Goal: Information Seeking & Learning: Compare options

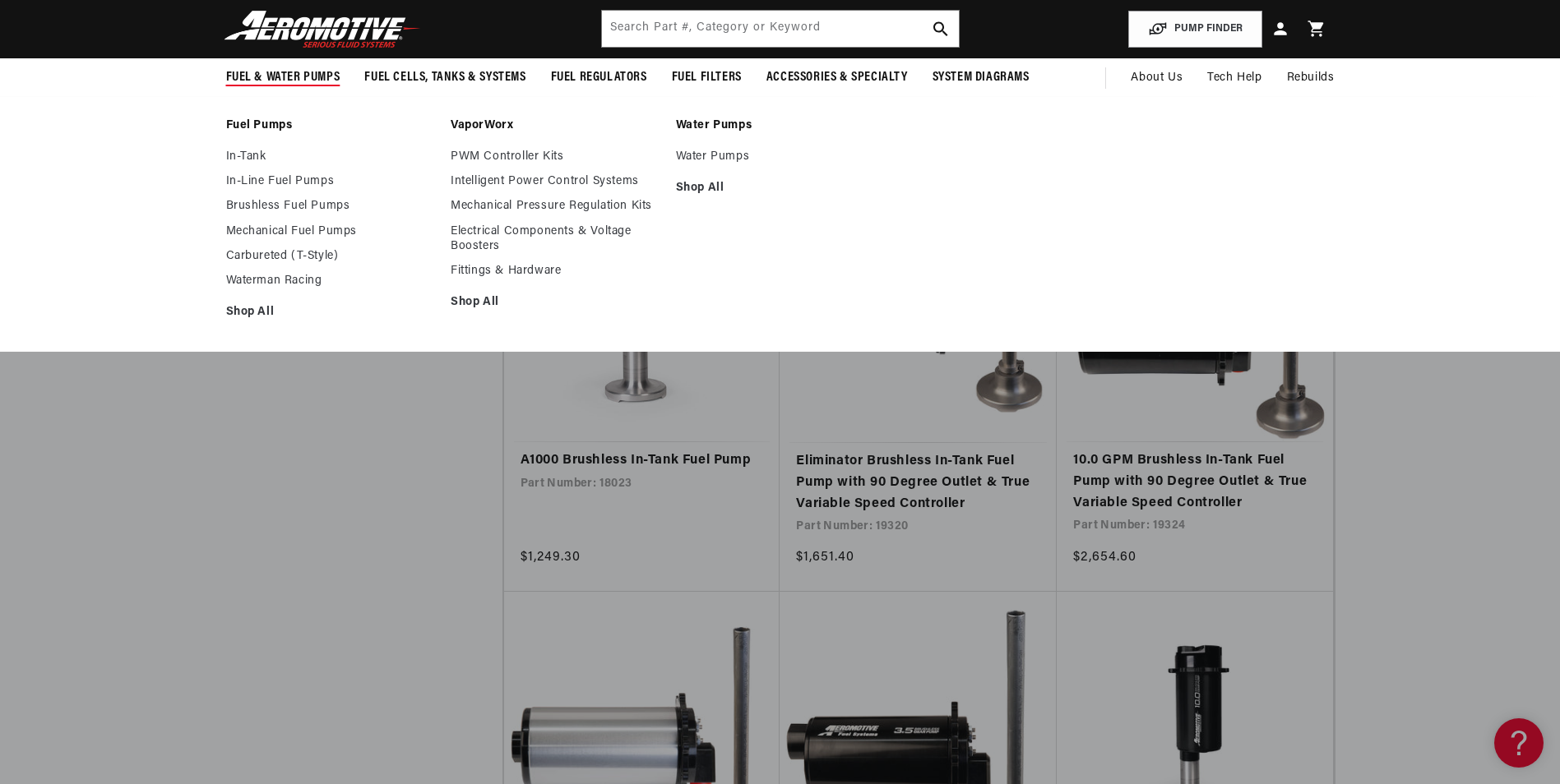
scroll to position [3616, 0]
click at [261, 229] on link "Mechanical Fuel Pumps" at bounding box center [330, 232] width 209 height 15
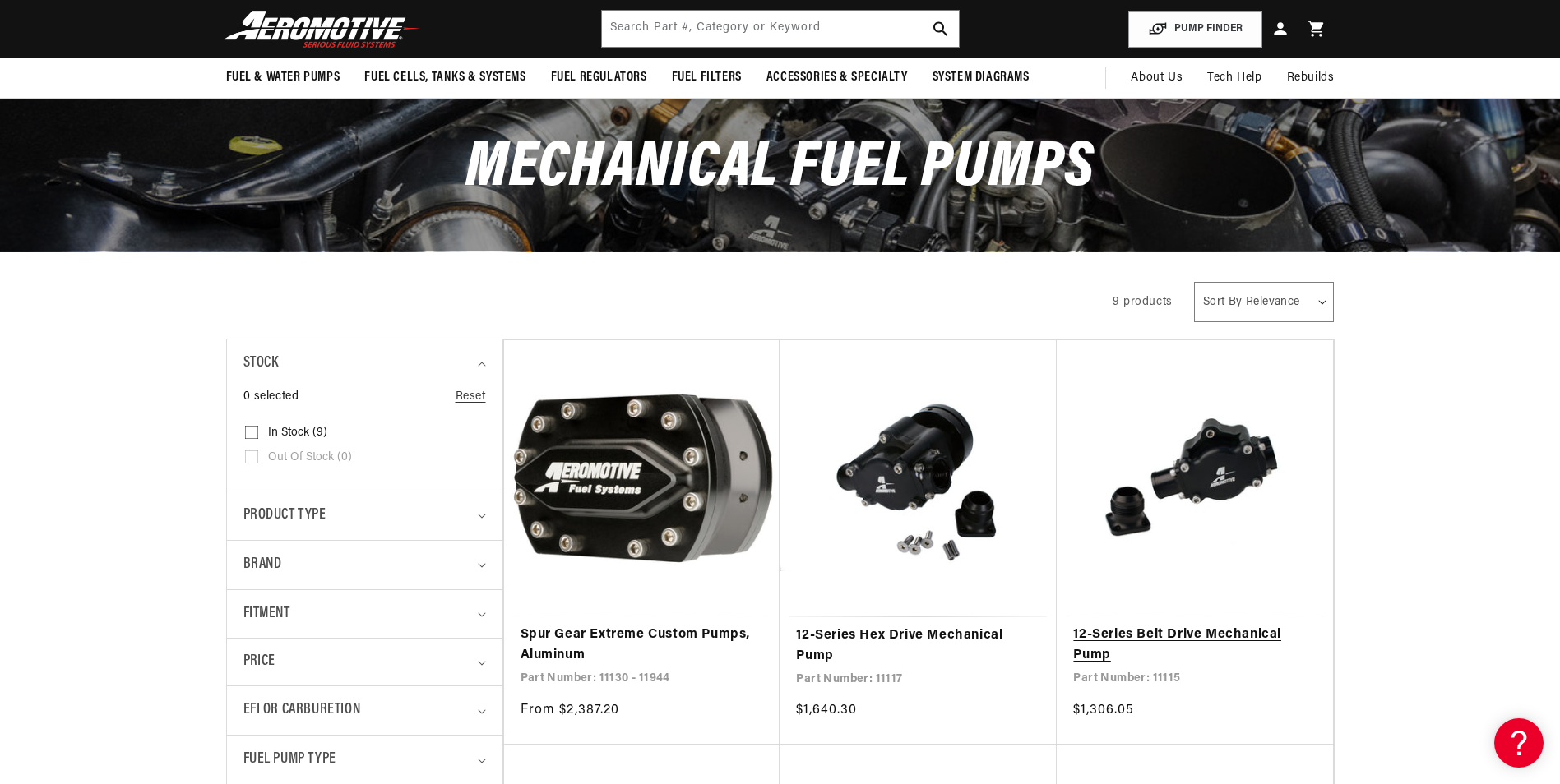
click at [1214, 624] on link "12-Series Belt Drive Mechanical Pump" at bounding box center [1195, 645] width 243 height 42
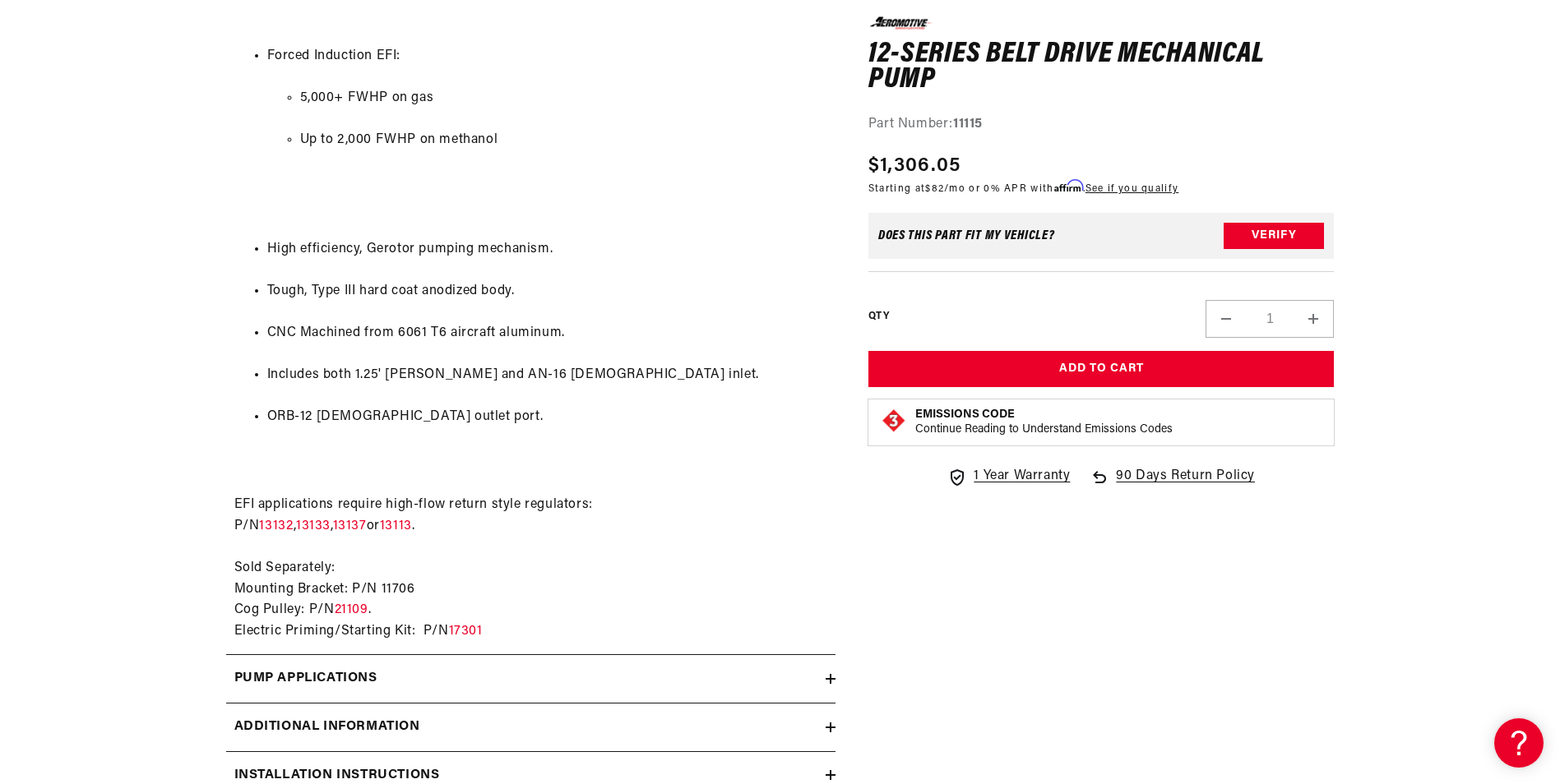
scroll to position [1398, 0]
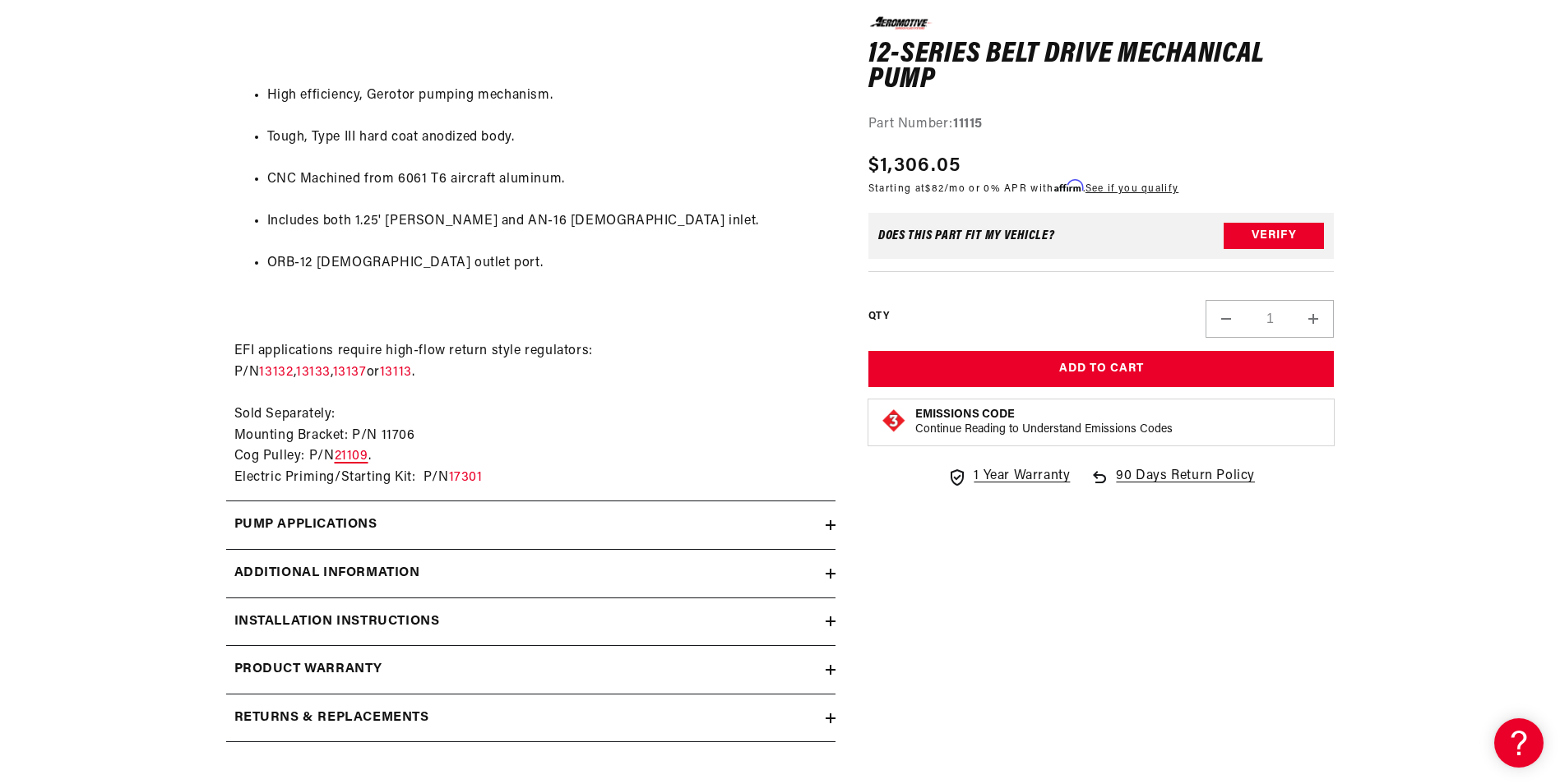
click at [352, 449] on link "21109" at bounding box center [352, 455] width 34 height 13
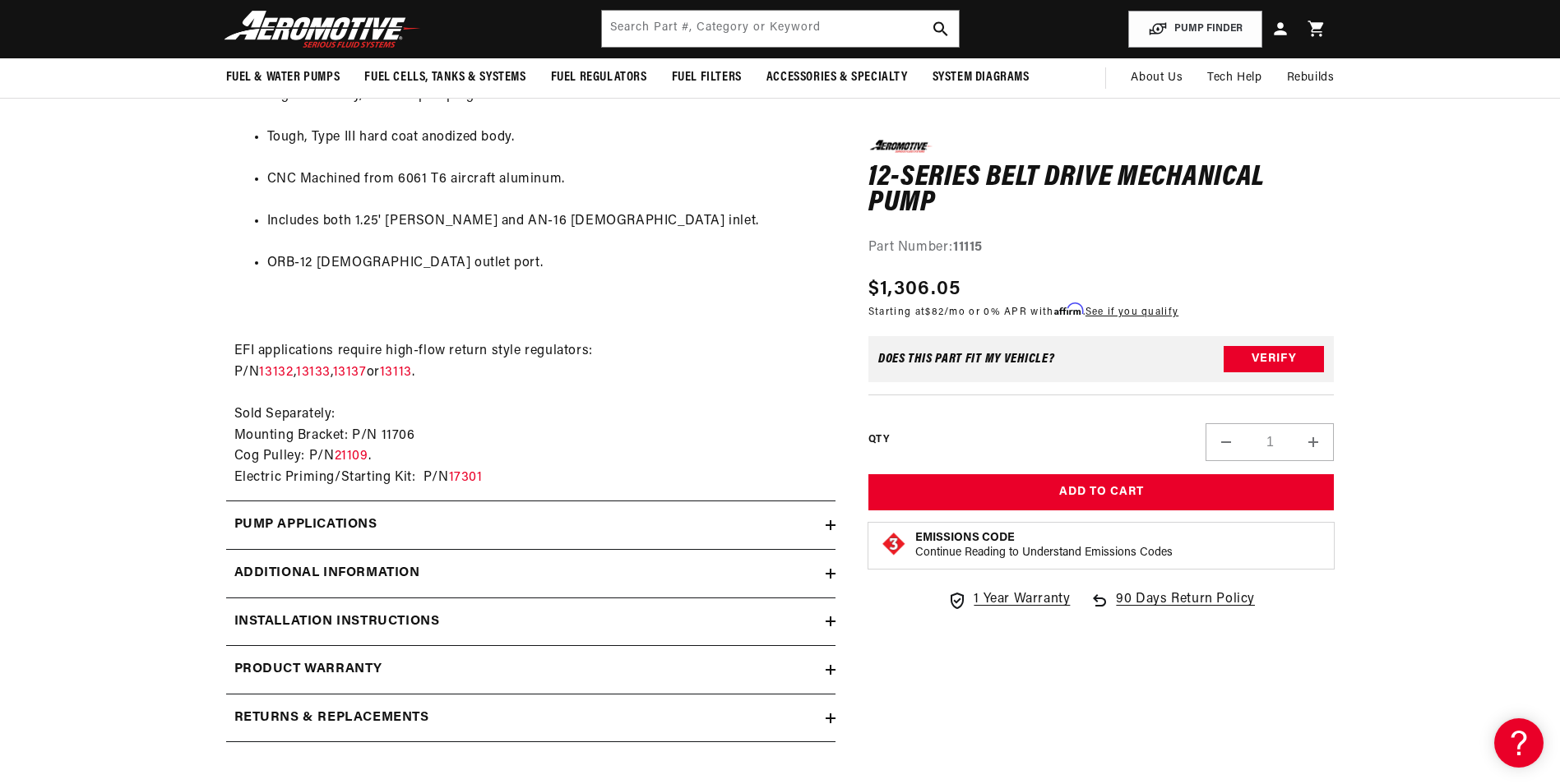
scroll to position [1068, 0]
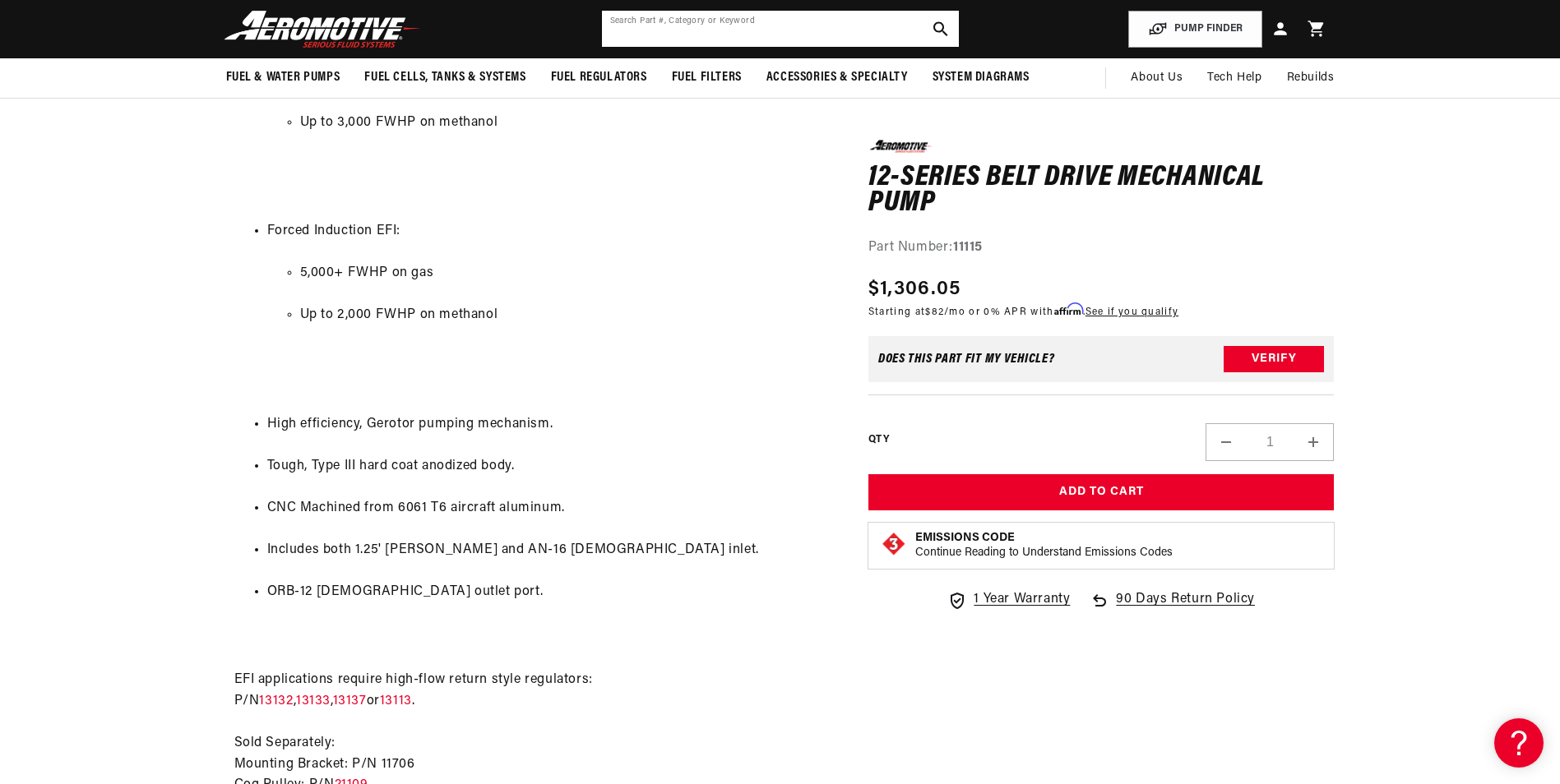
click at [714, 21] on input "text" at bounding box center [781, 28] width 357 height 36
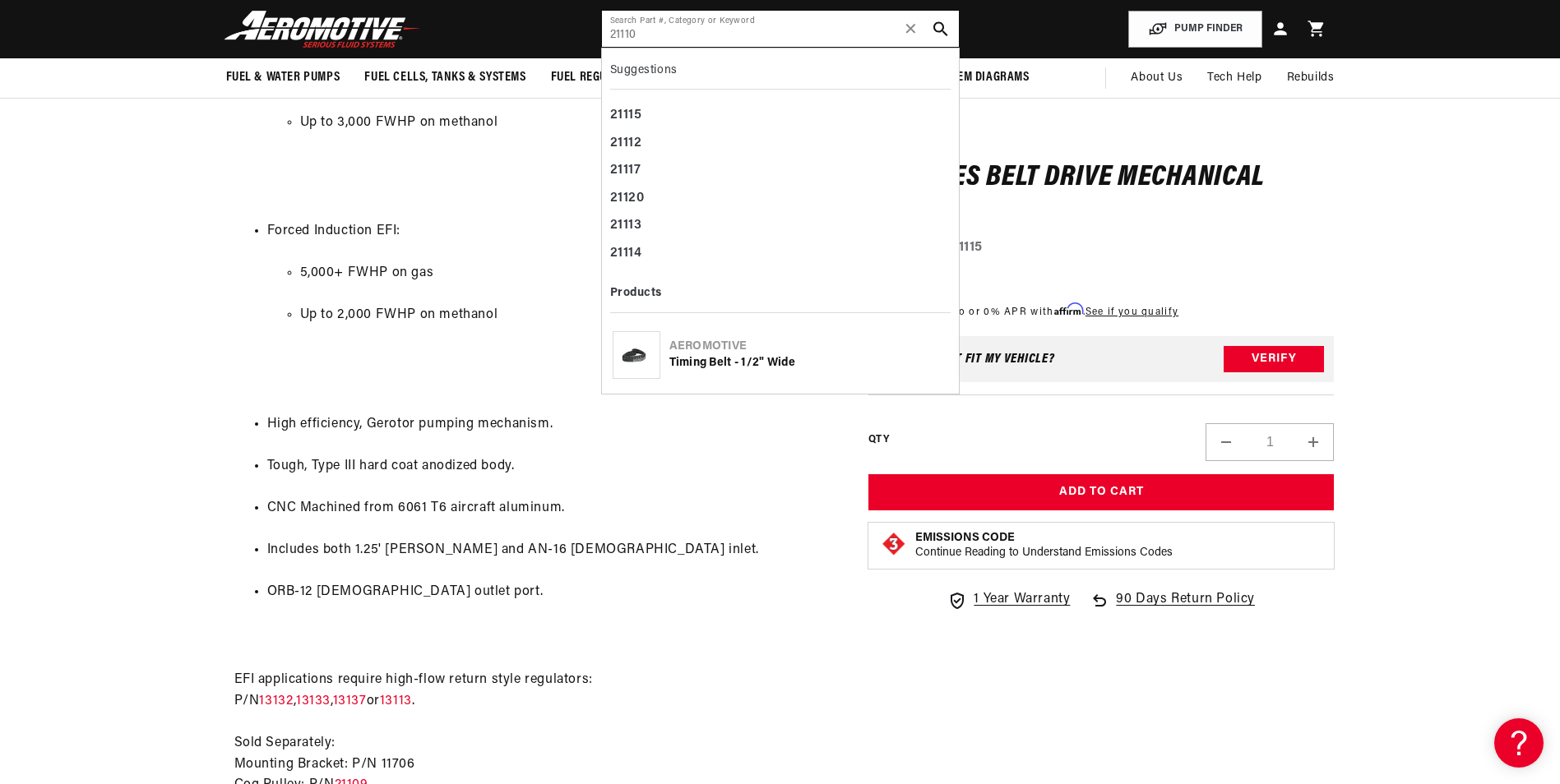
type input "21110"
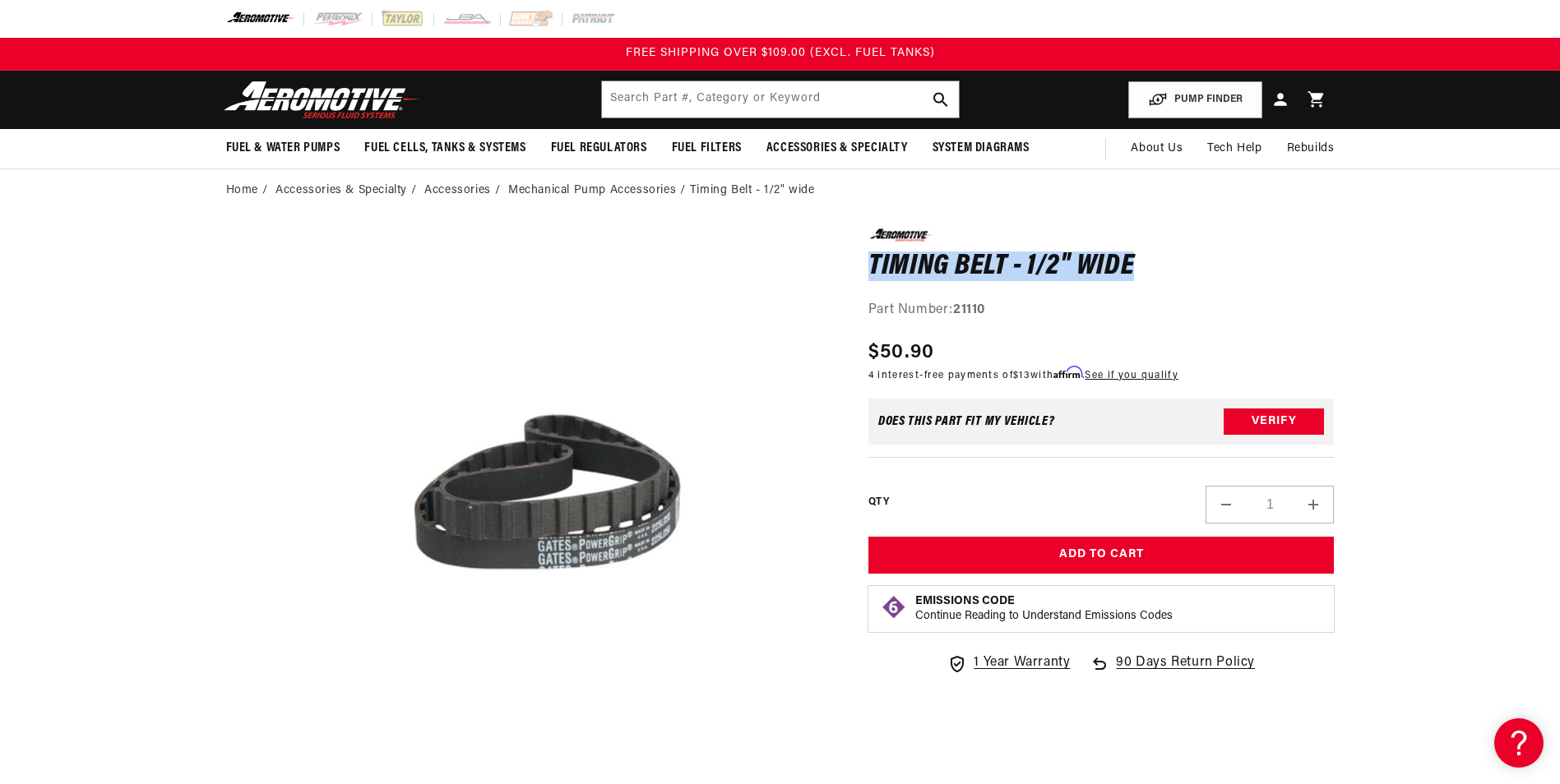
click at [1133, 269] on div "0.0 star rating Write a review Timing Belt - 1/2" wide Timing Belt - 1/2" wide …" at bounding box center [1085, 645] width 499 height 834
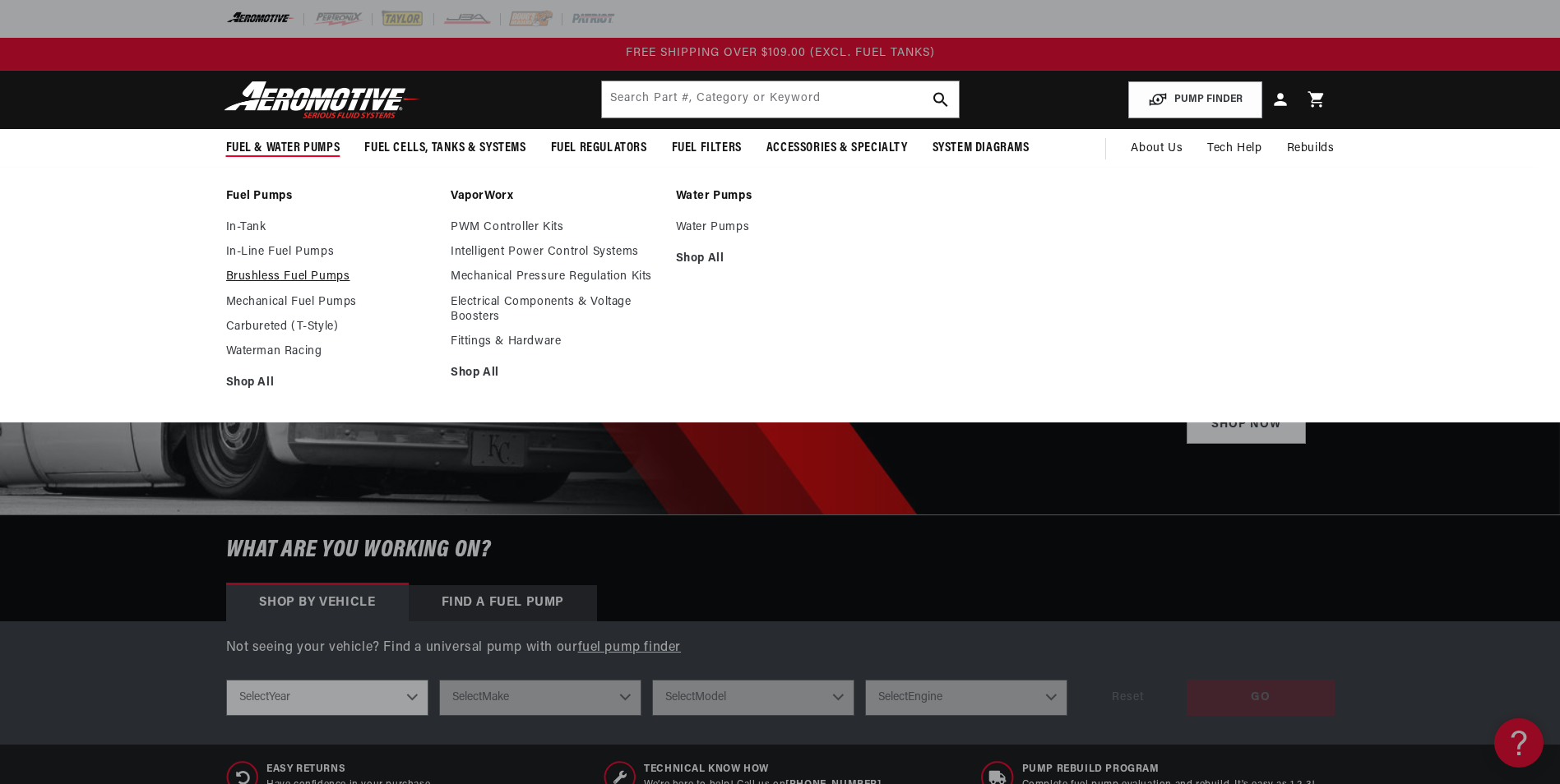
click at [256, 273] on link "Brushless Fuel Pumps" at bounding box center [330, 277] width 209 height 15
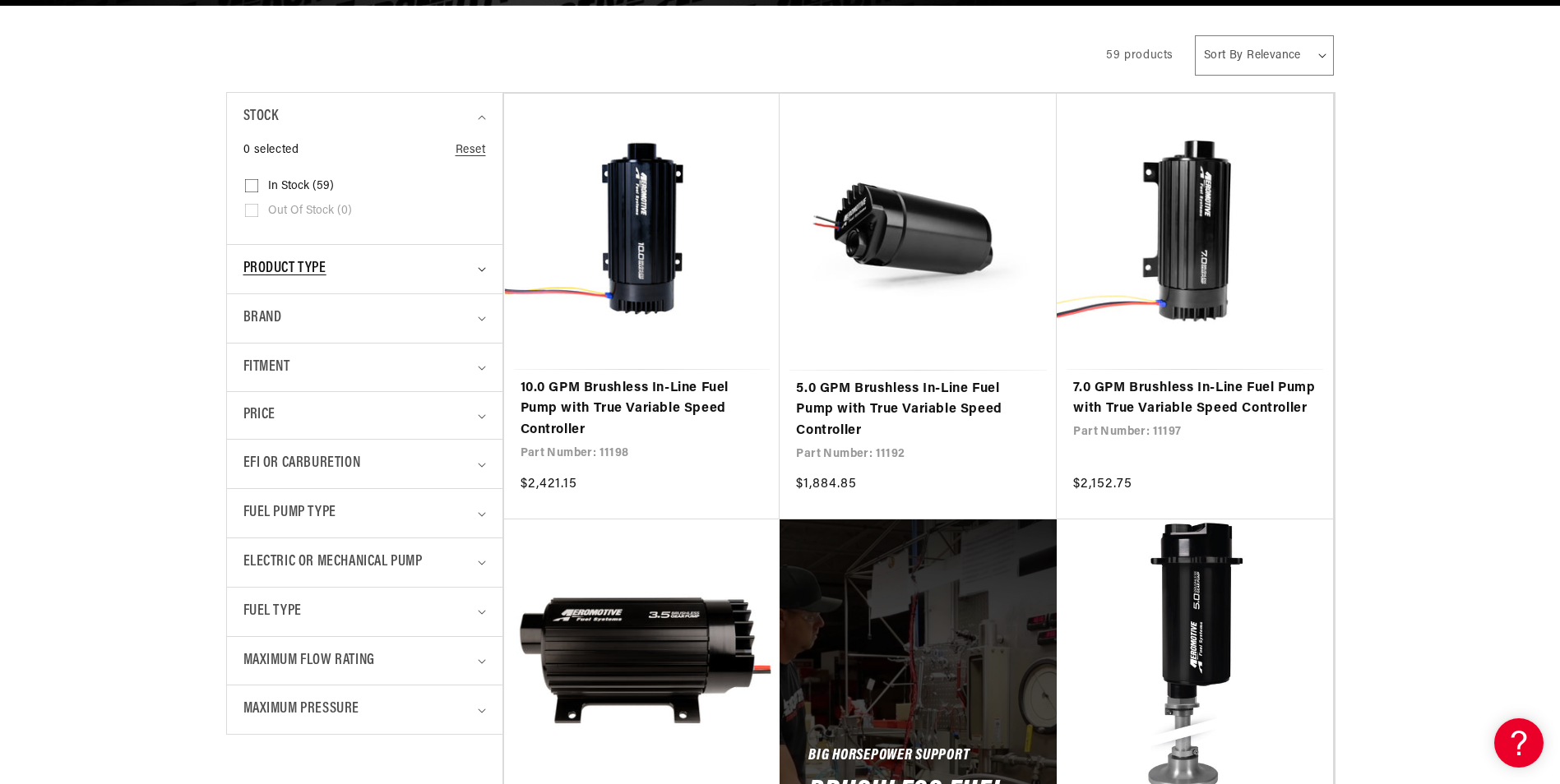
click at [290, 264] on span "Product type" at bounding box center [284, 269] width 83 height 24
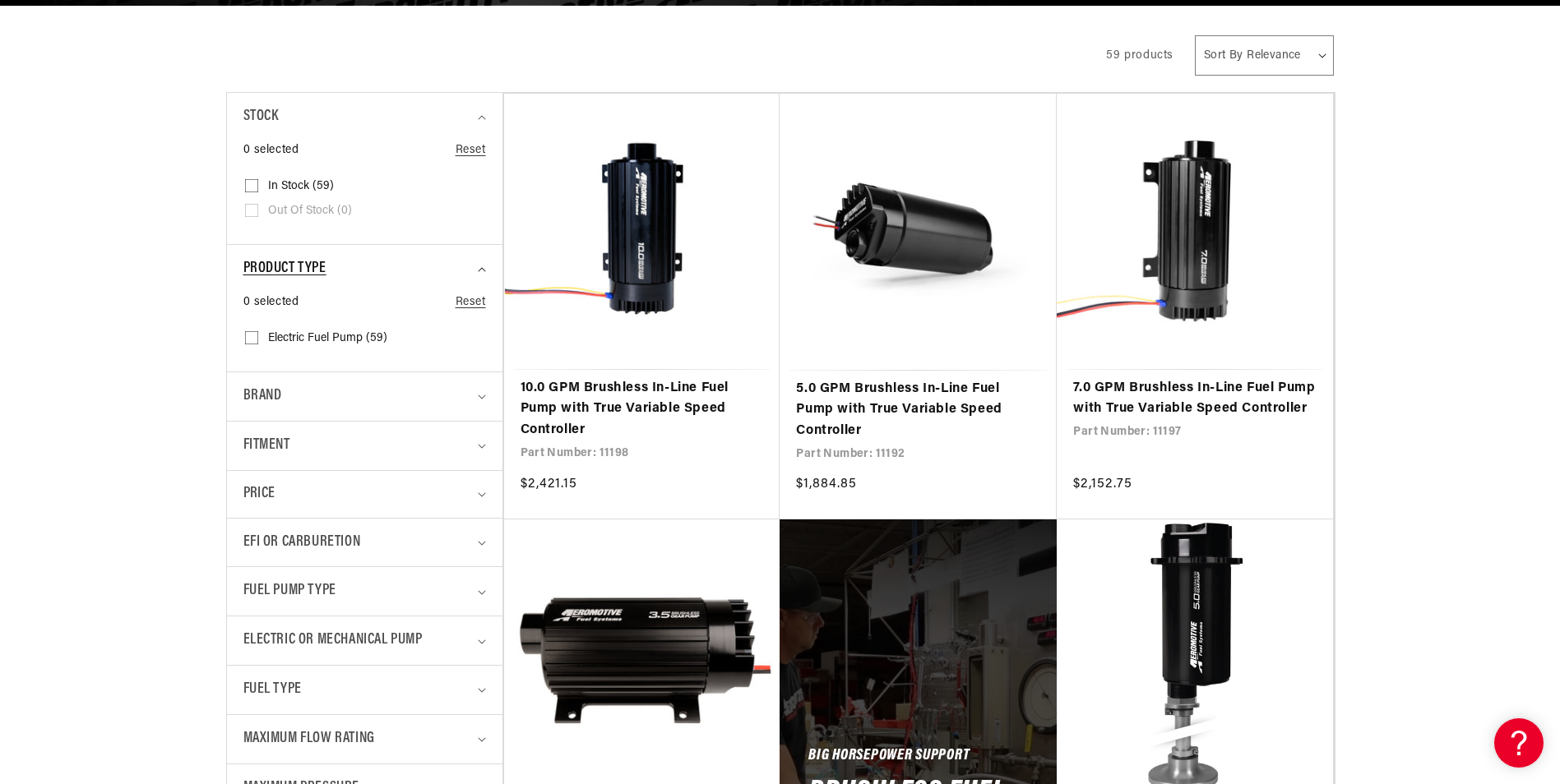
click at [290, 264] on span "Product type" at bounding box center [284, 269] width 83 height 24
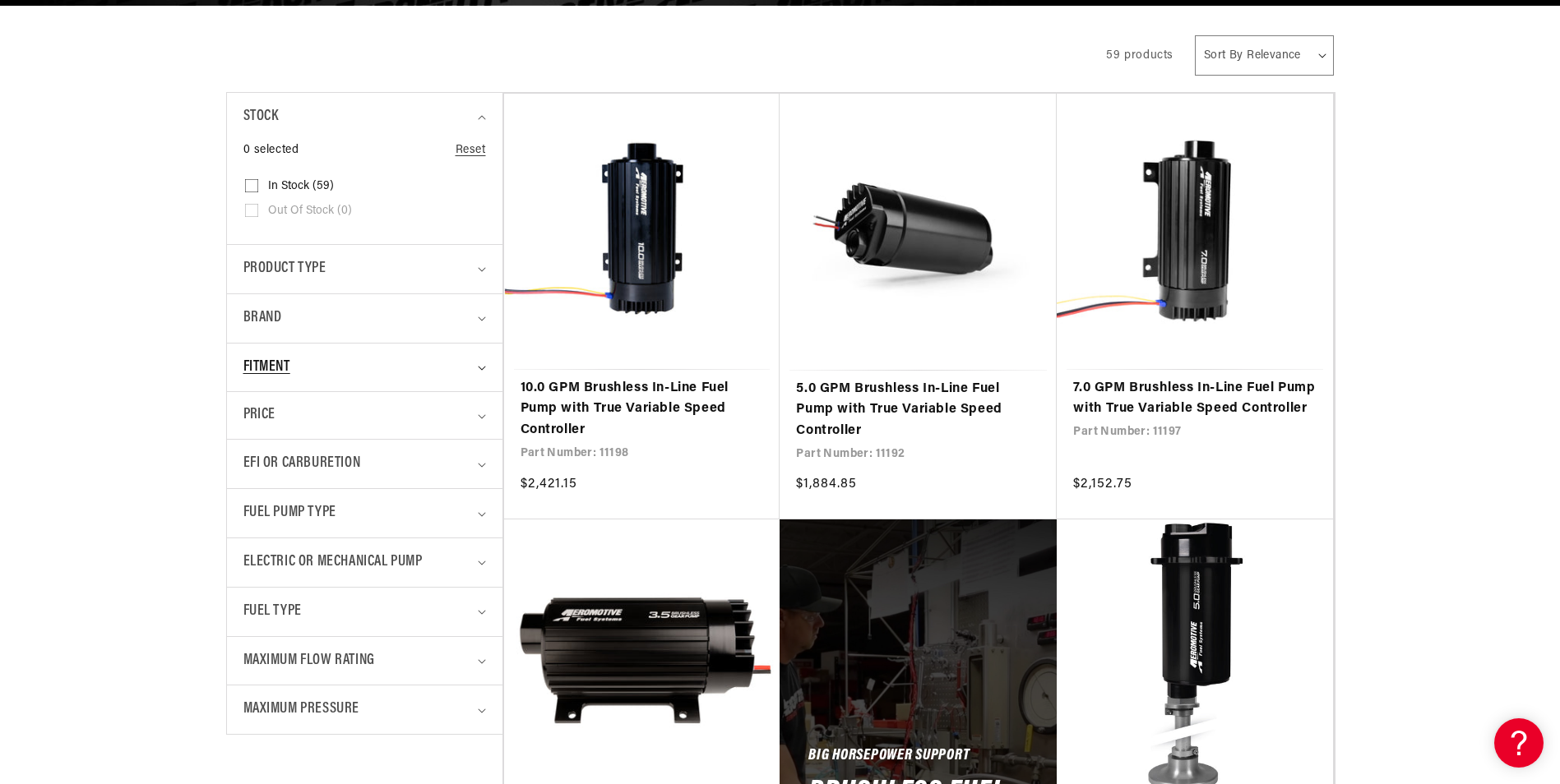
click at [275, 356] on span "Fitment" at bounding box center [267, 368] width 47 height 24
click at [287, 385] on summary "Fitment" at bounding box center [364, 368] width 243 height 49
click at [281, 456] on span "EFI or Carburetion" at bounding box center [302, 463] width 117 height 24
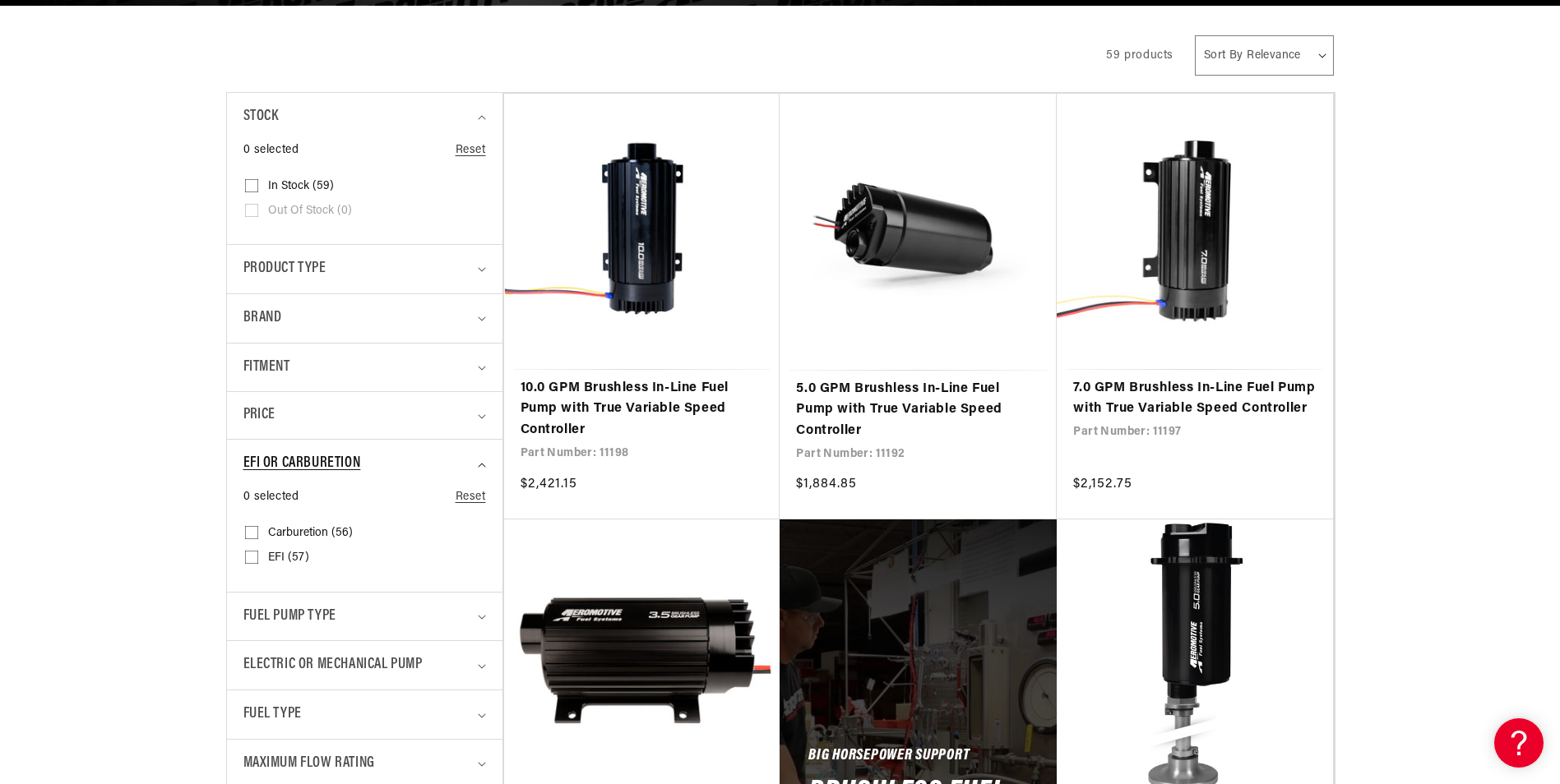
click at [281, 456] on span "EFI or Carburetion" at bounding box center [302, 463] width 117 height 24
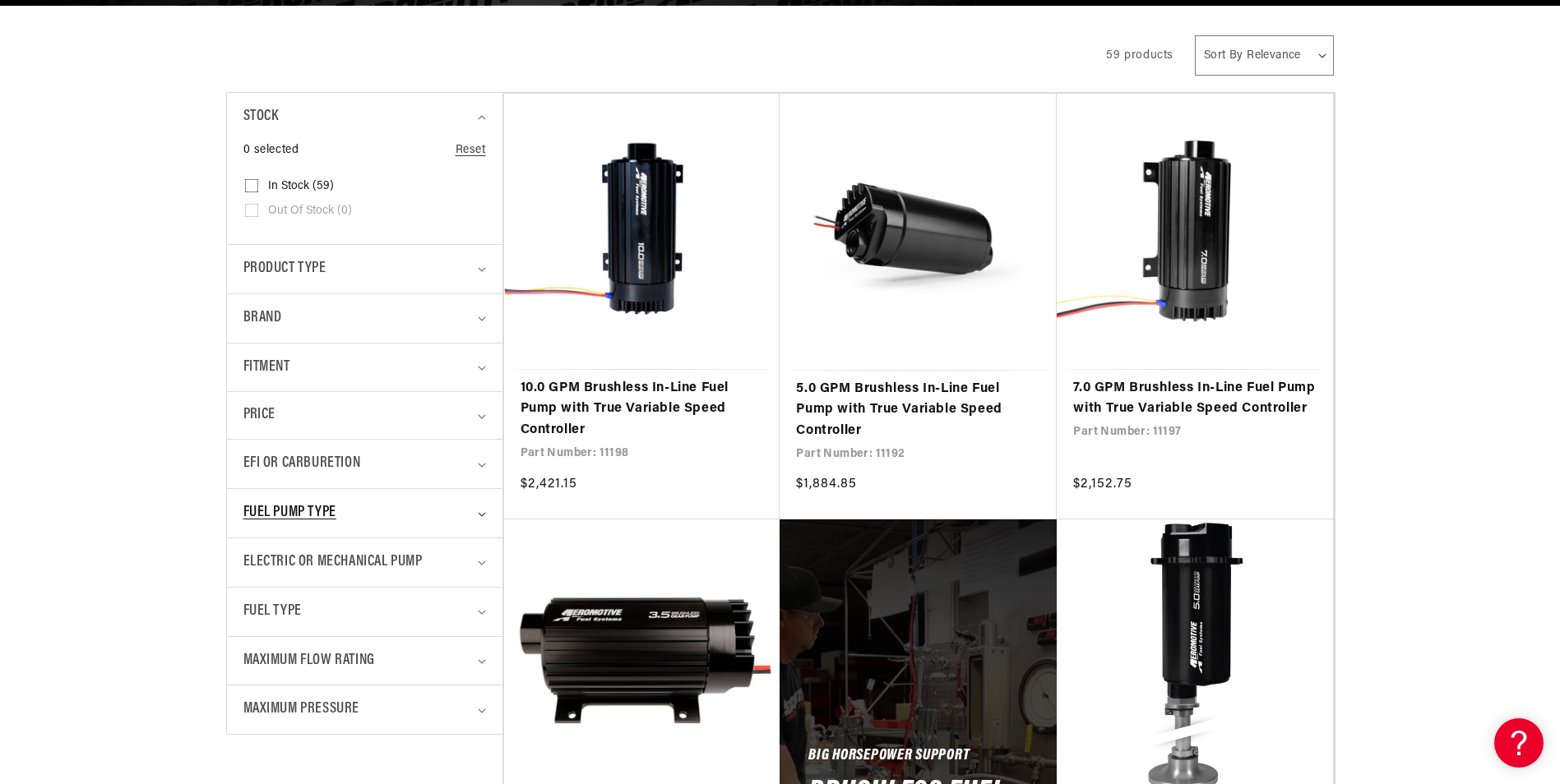
click at [272, 511] on span "Fuel Pump Type" at bounding box center [290, 513] width 93 height 24
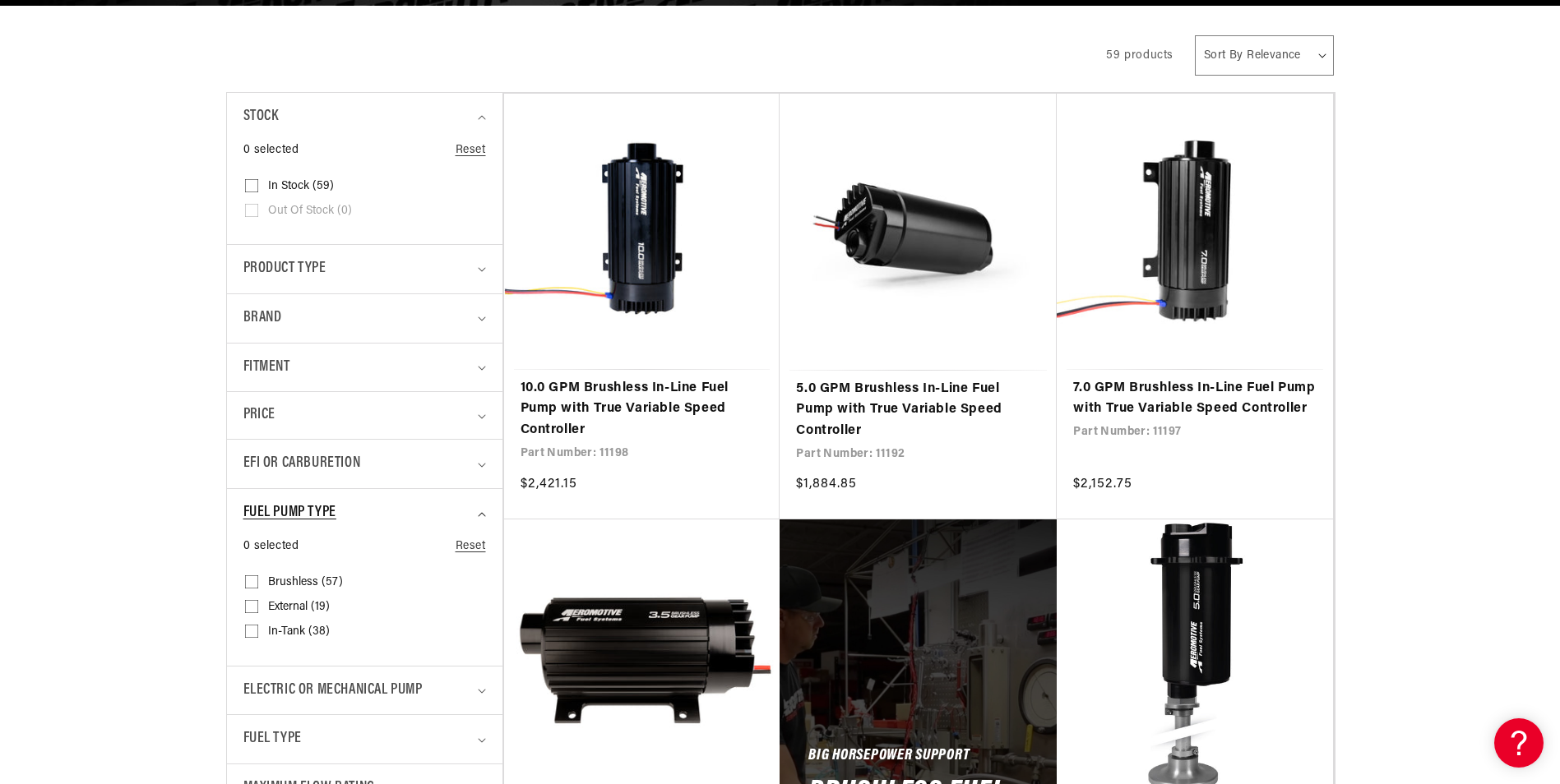
click at [274, 514] on span "Fuel Pump Type" at bounding box center [290, 513] width 93 height 24
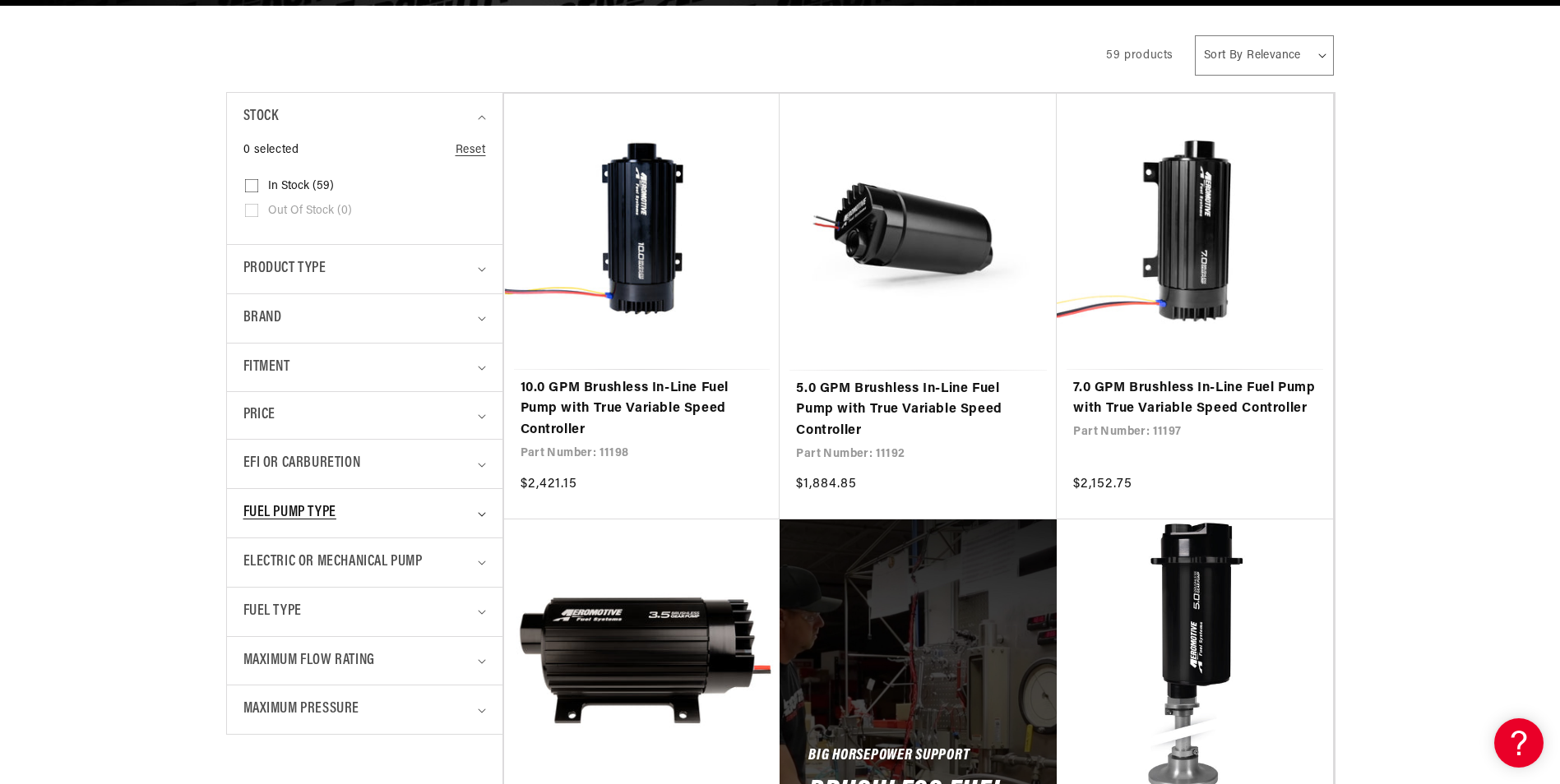
click at [283, 506] on span "Fuel Pump Type" at bounding box center [290, 513] width 93 height 24
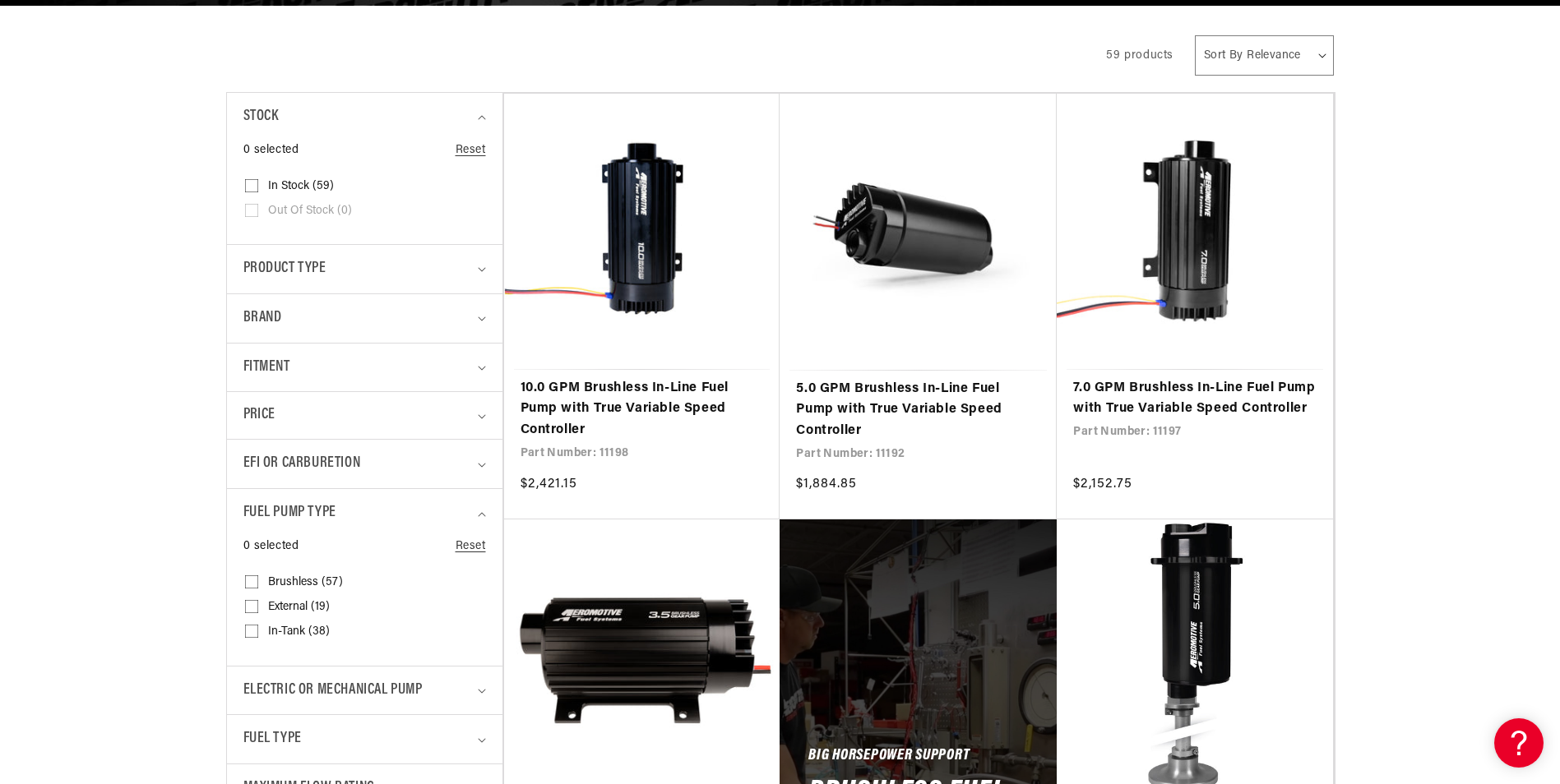
click at [274, 625] on span "In-Tank (38)" at bounding box center [298, 631] width 61 height 15
click at [259, 628] on input "In-Tank (38) In-Tank (38 products)" at bounding box center [251, 634] width 13 height 13
checkbox input "true"
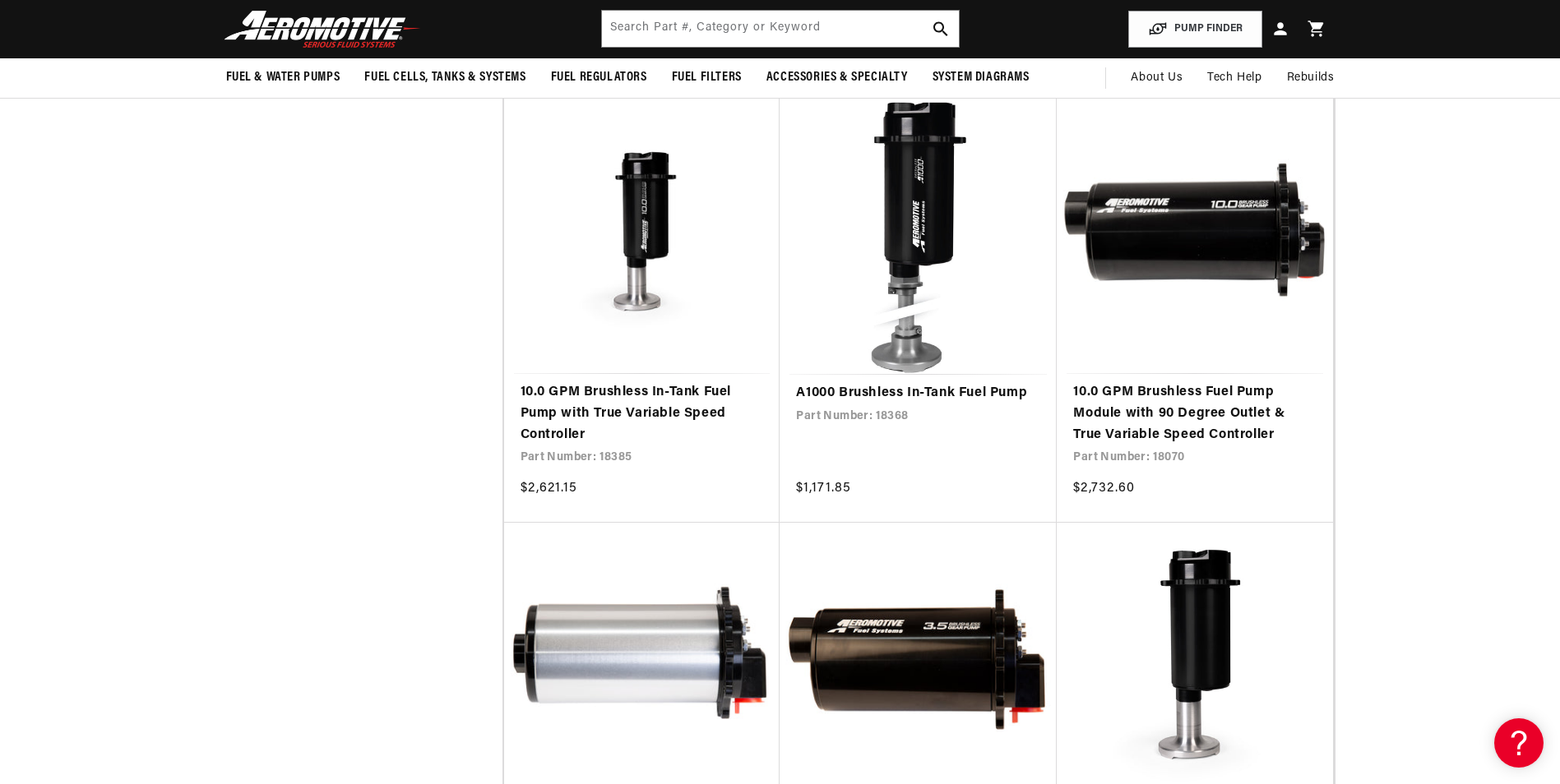
scroll to position [4520, 0]
